Goal: Information Seeking & Learning: Learn about a topic

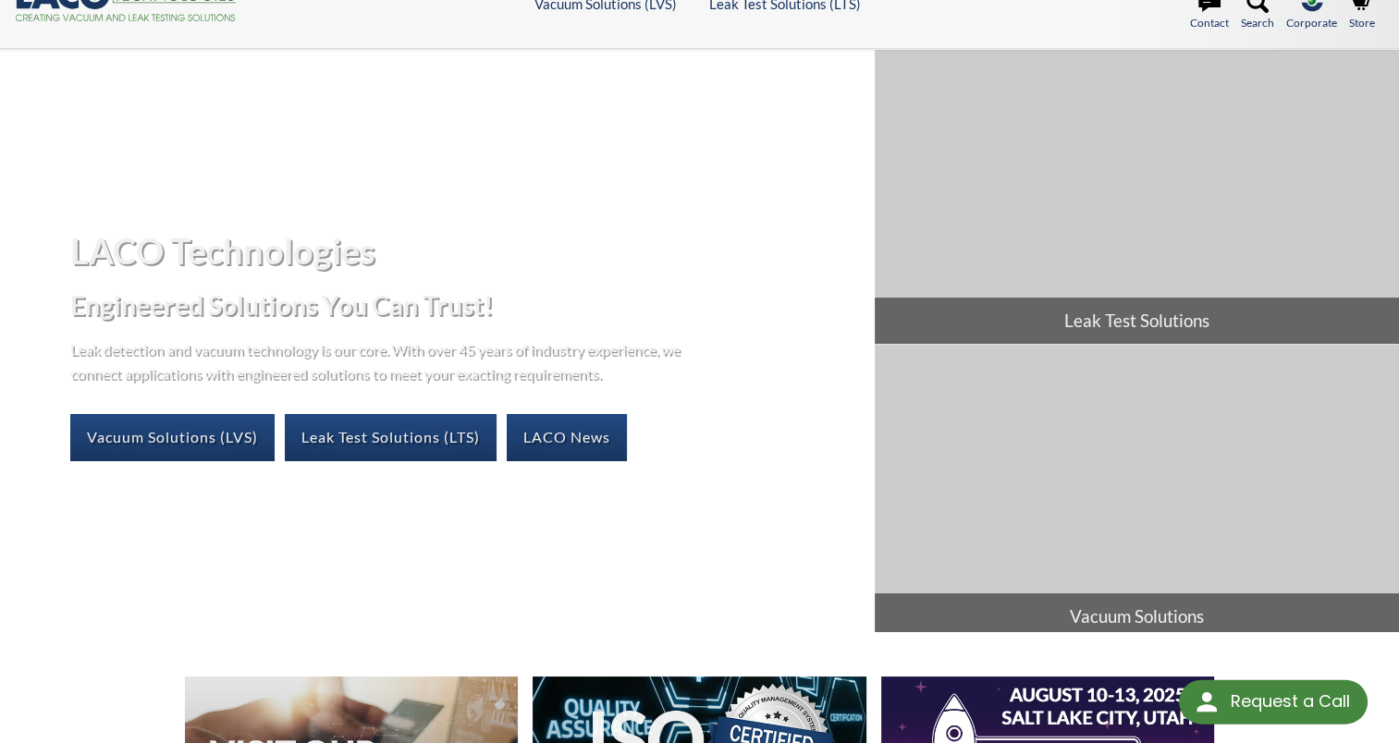
scroll to position [41, 0]
click at [706, 348] on div "LACO Technologies Engineered Solutions You Can Trust! Leak detection and vacuum…" at bounding box center [437, 345] width 875 height 263
click at [237, 164] on div "LACO Technologies Engineered Solutions You Can Trust! Leak detection and vacuum…" at bounding box center [699, 341] width 1399 height 582
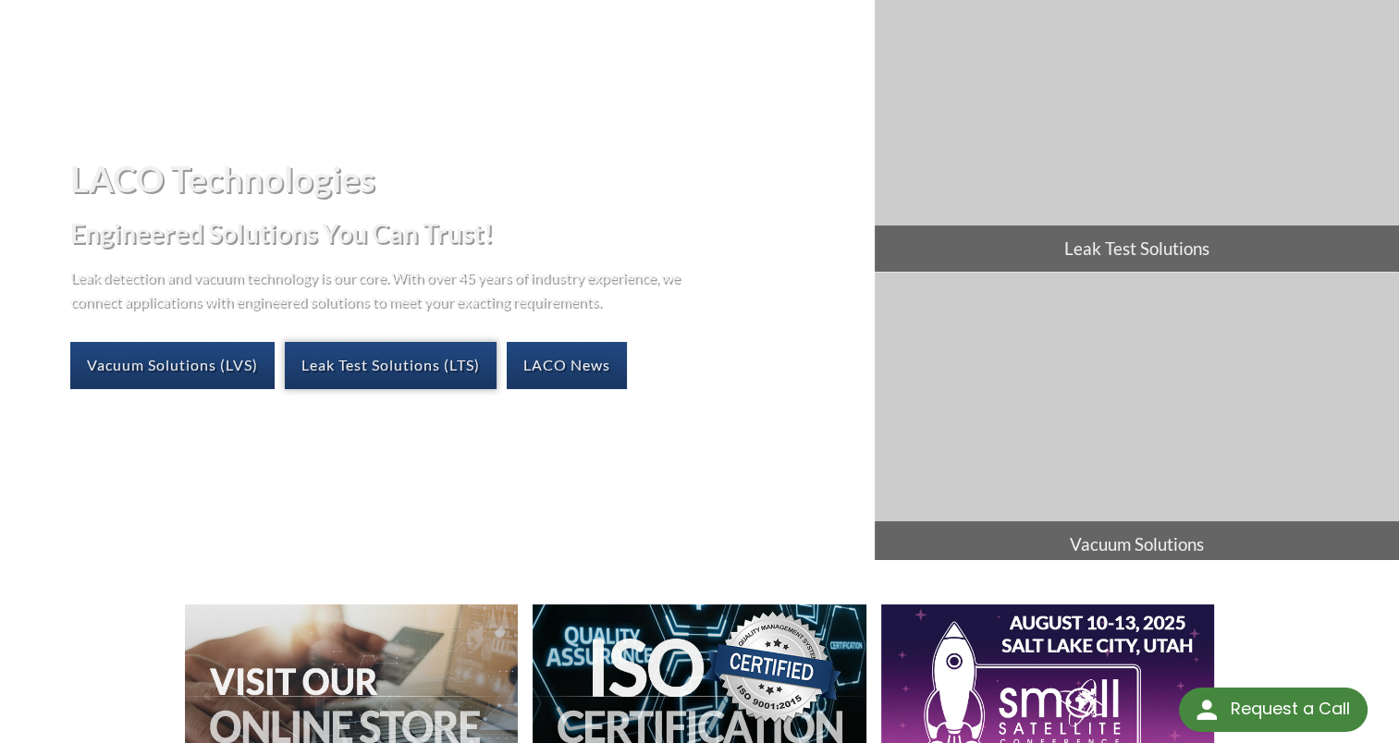
click at [460, 357] on link "Leak Test Solutions (LTS)" at bounding box center [391, 365] width 212 height 46
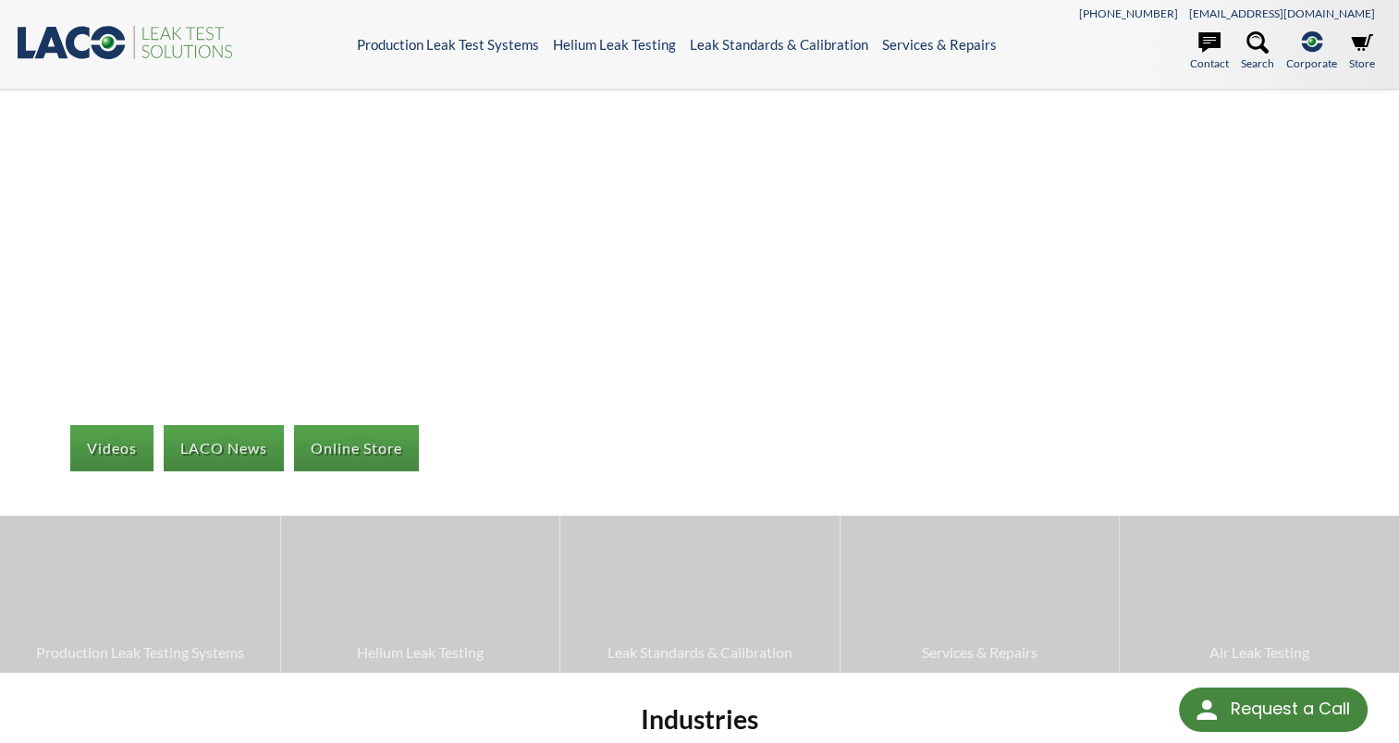
click at [460, 357] on div "Videos LACO News Online Store Production Leak Testing Systems Helium Leak Testi…" at bounding box center [699, 382] width 1399 height 582
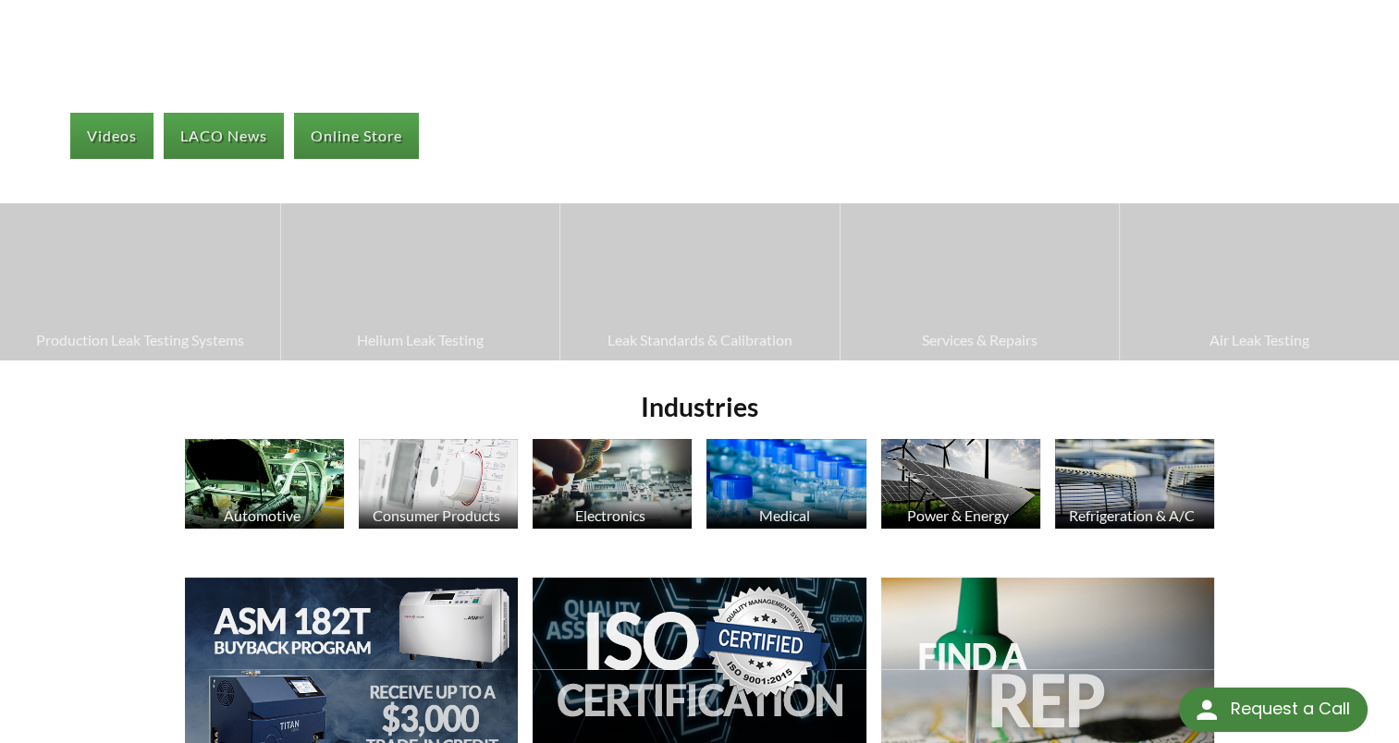
scroll to position [314, 0]
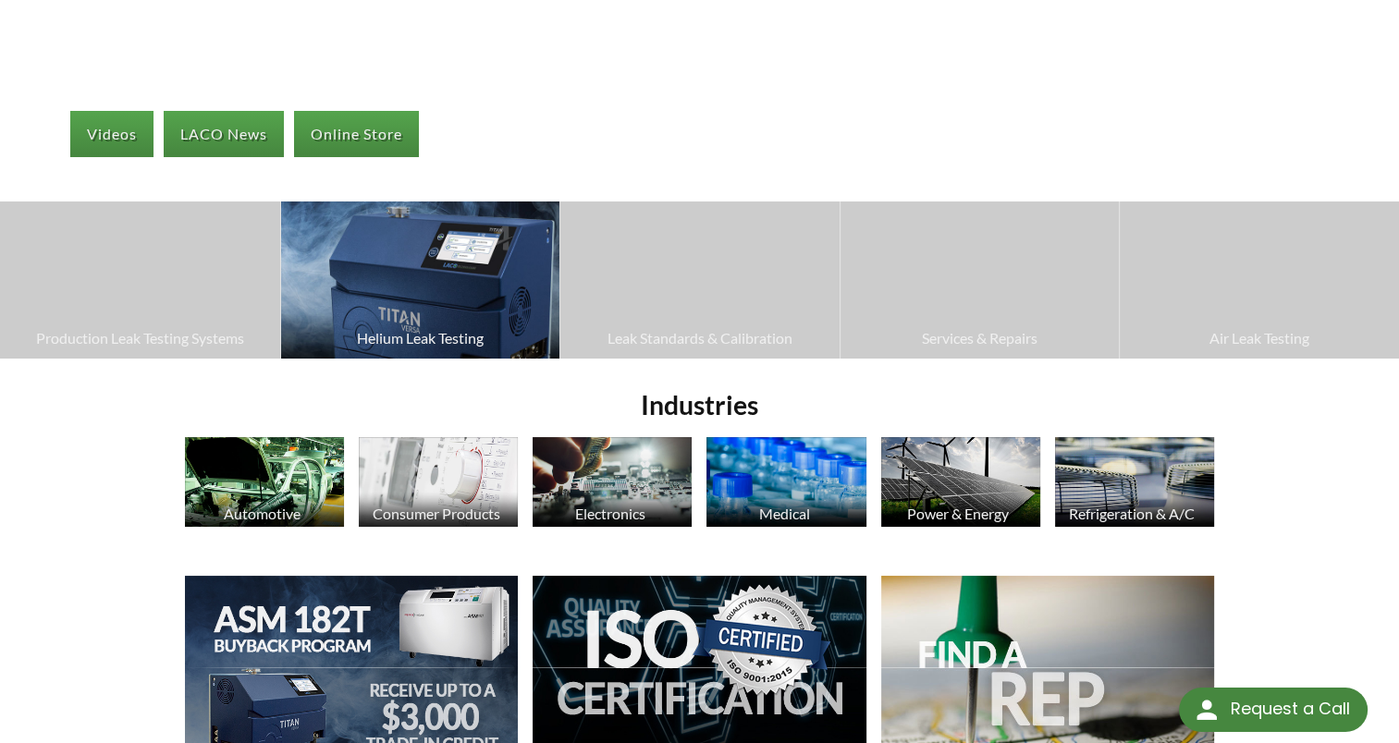
click at [519, 263] on img at bounding box center [420, 280] width 279 height 156
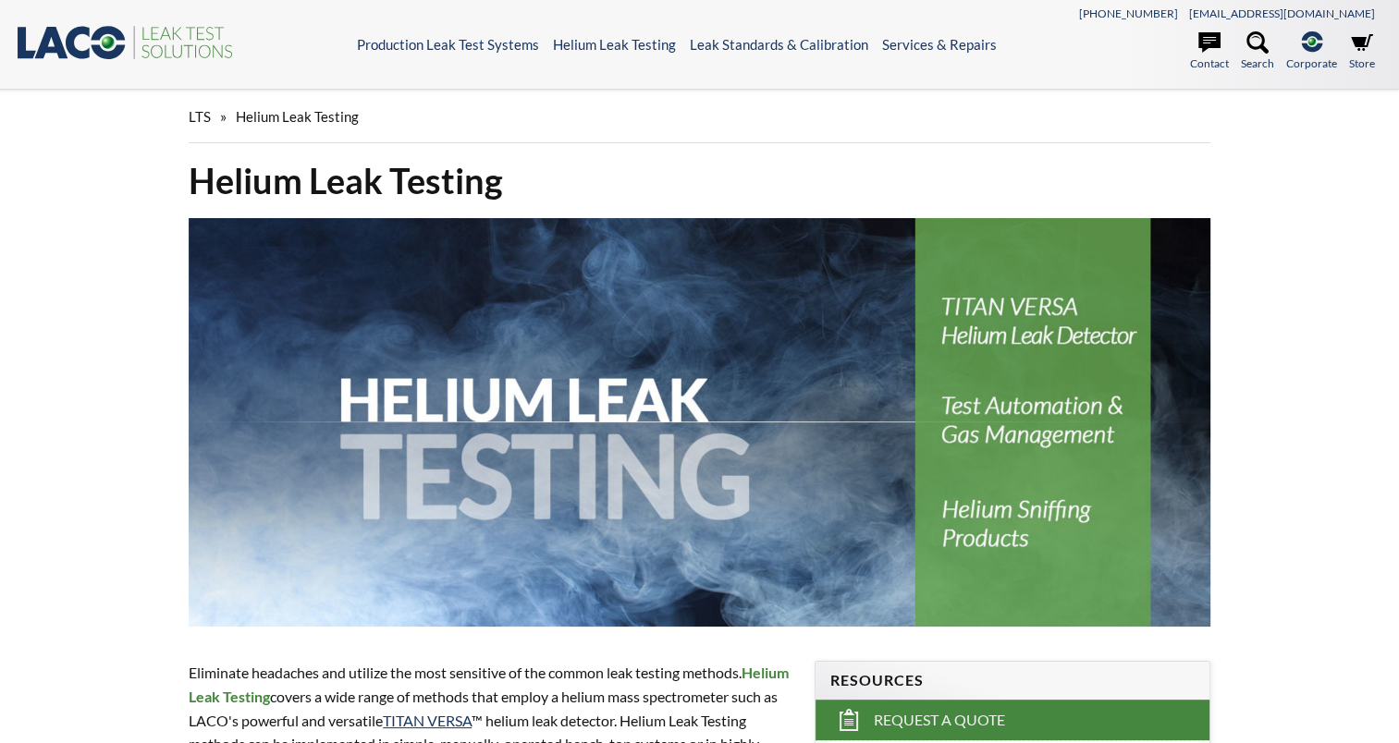
select select "Language Translate Widget"
drag, startPoint x: 0, startPoint y: 0, endPoint x: 519, endPoint y: 263, distance: 581.3
drag, startPoint x: 519, startPoint y: 263, endPoint x: 562, endPoint y: 150, distance: 120.9
click at [562, 150] on div "LTS » Helium Leak Testing" at bounding box center [699, 124] width 1044 height 67
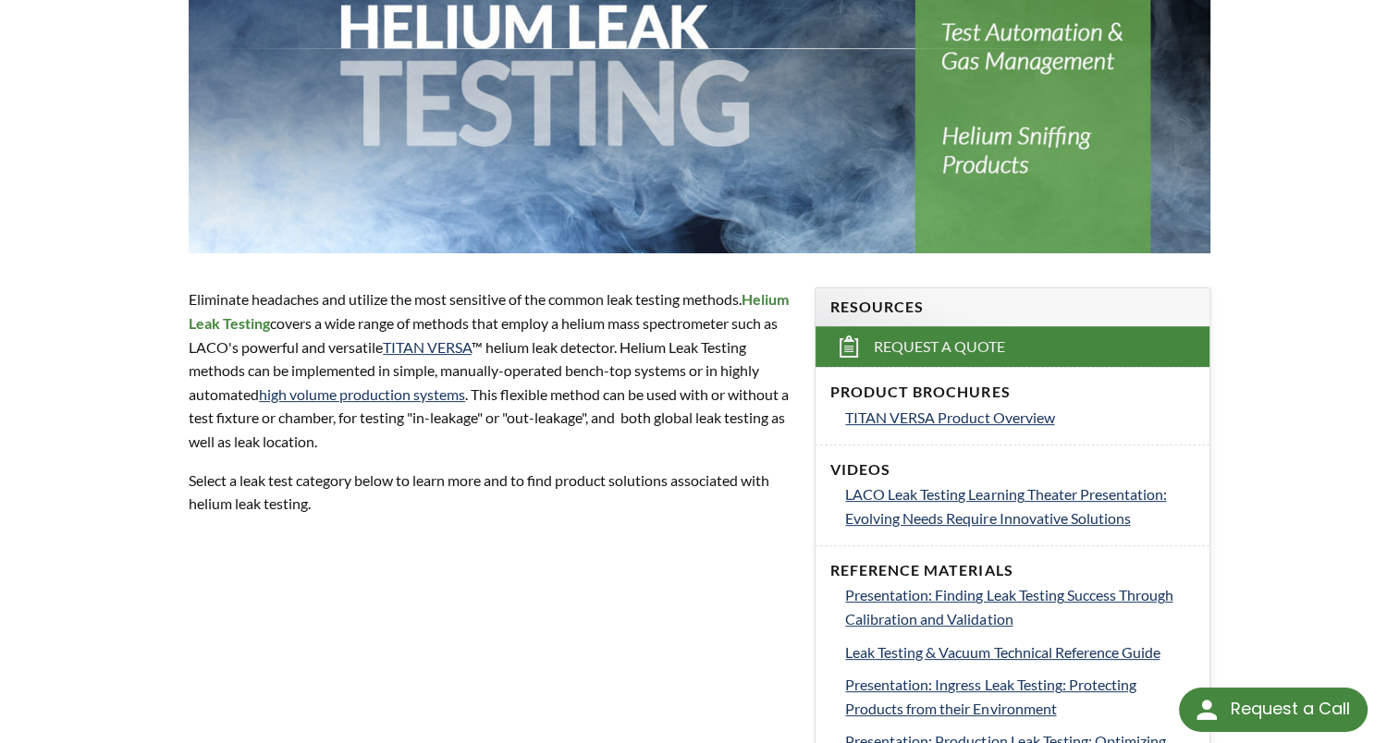
scroll to position [375, 0]
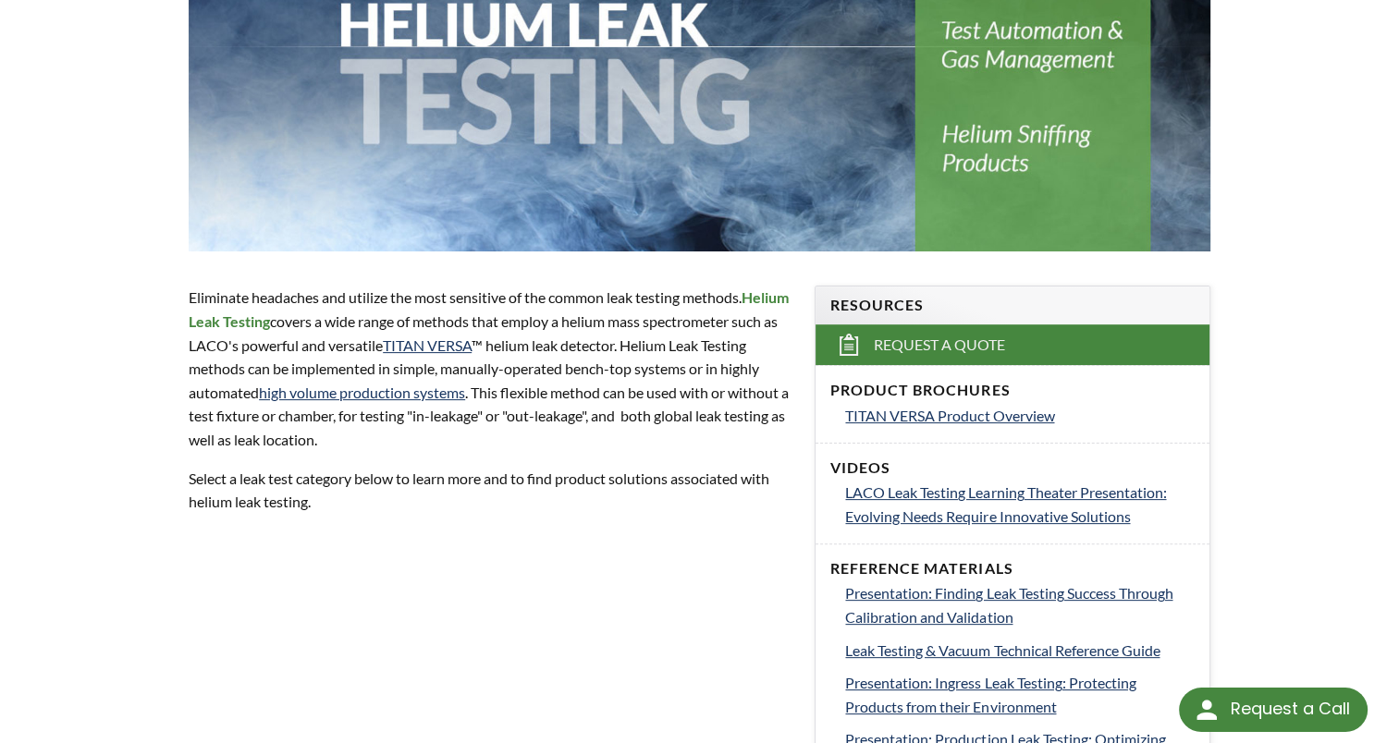
click at [1058, 397] on h4 "Product Brochures" at bounding box center [1011, 390] width 363 height 19
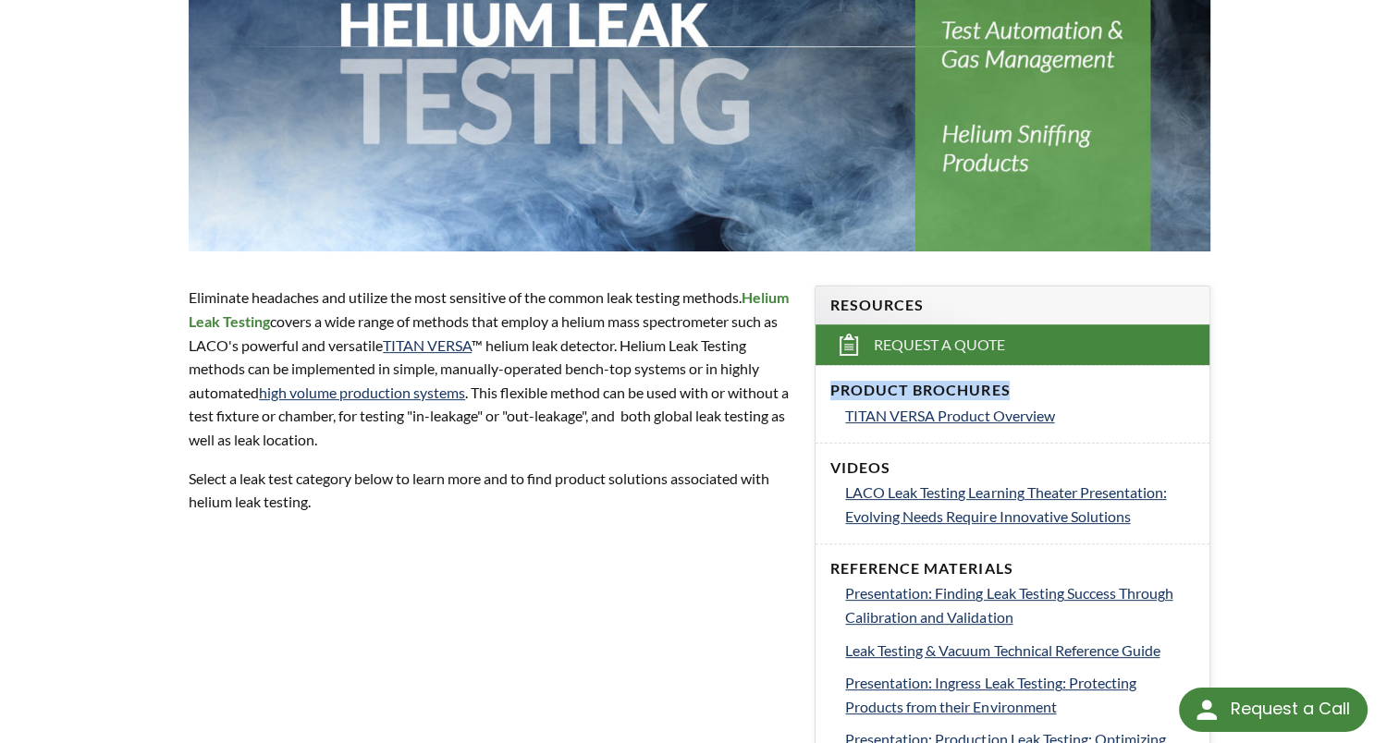
click at [1058, 397] on h4 "Product Brochures" at bounding box center [1011, 390] width 363 height 19
